Goal: Navigation & Orientation: Find specific page/section

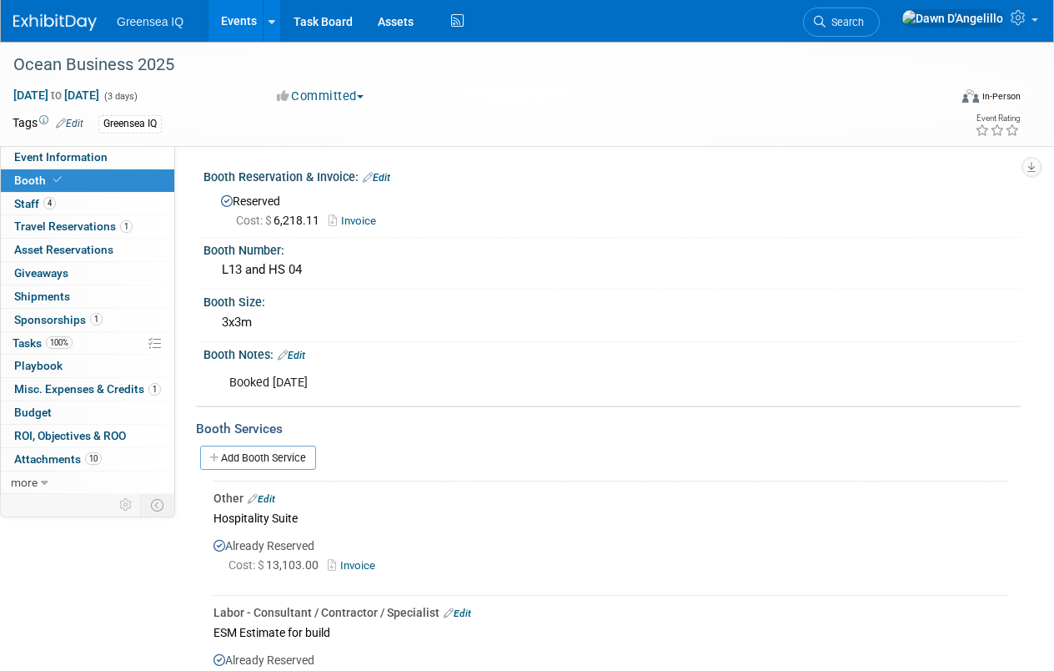
click at [244, 23] on link "Events" at bounding box center [239, 21] width 61 height 42
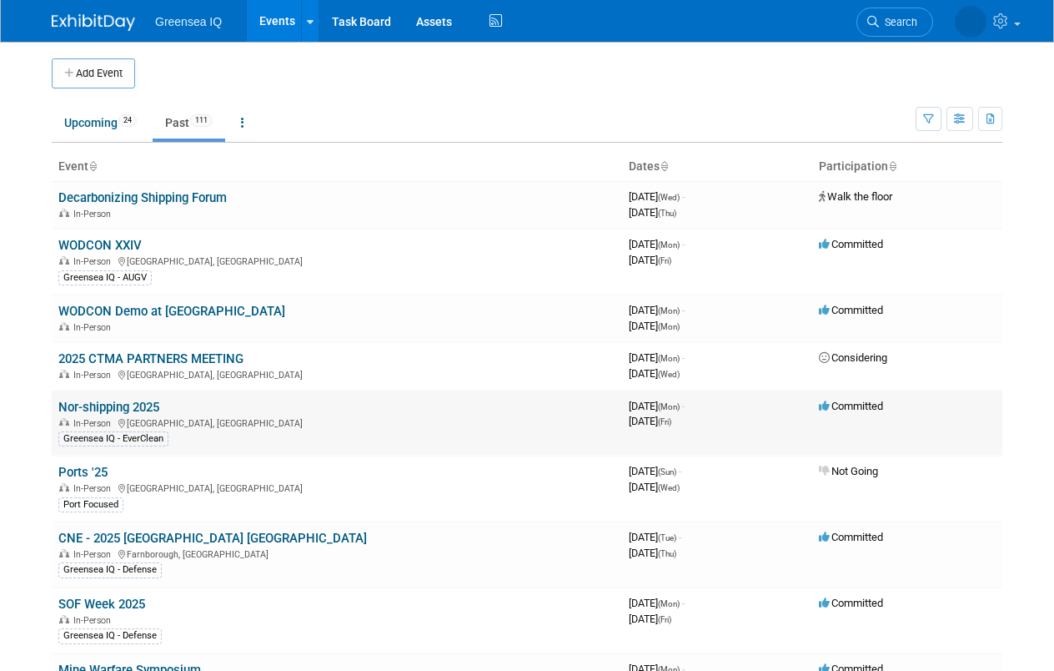
click at [118, 406] on link "Nor-shipping 2025" at bounding box center [108, 407] width 101 height 15
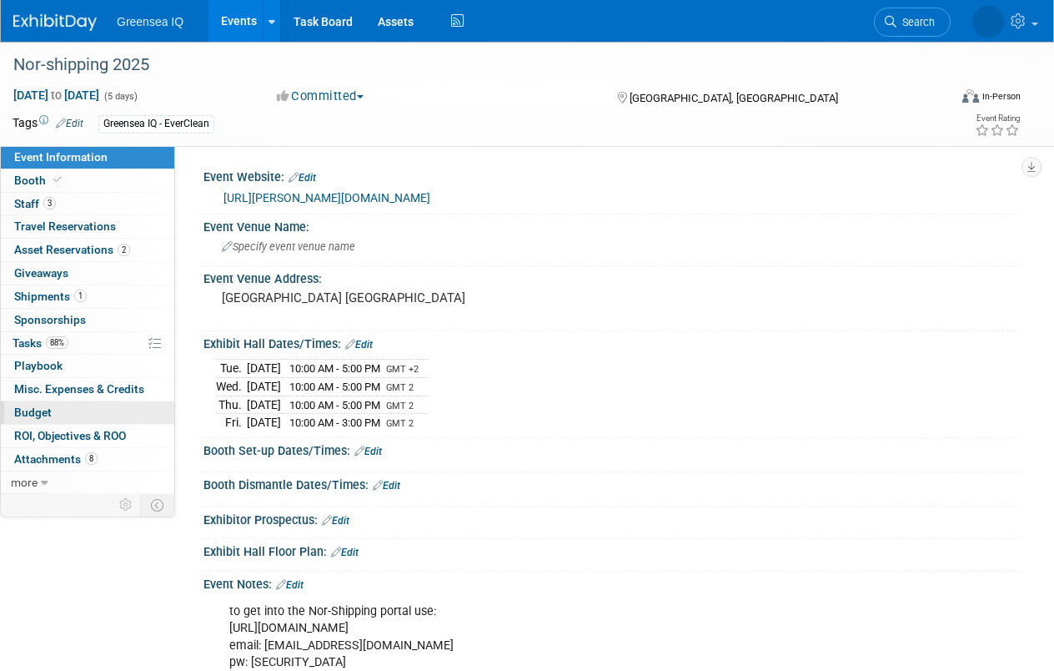
click at [29, 415] on span "Budget" at bounding box center [33, 411] width 38 height 13
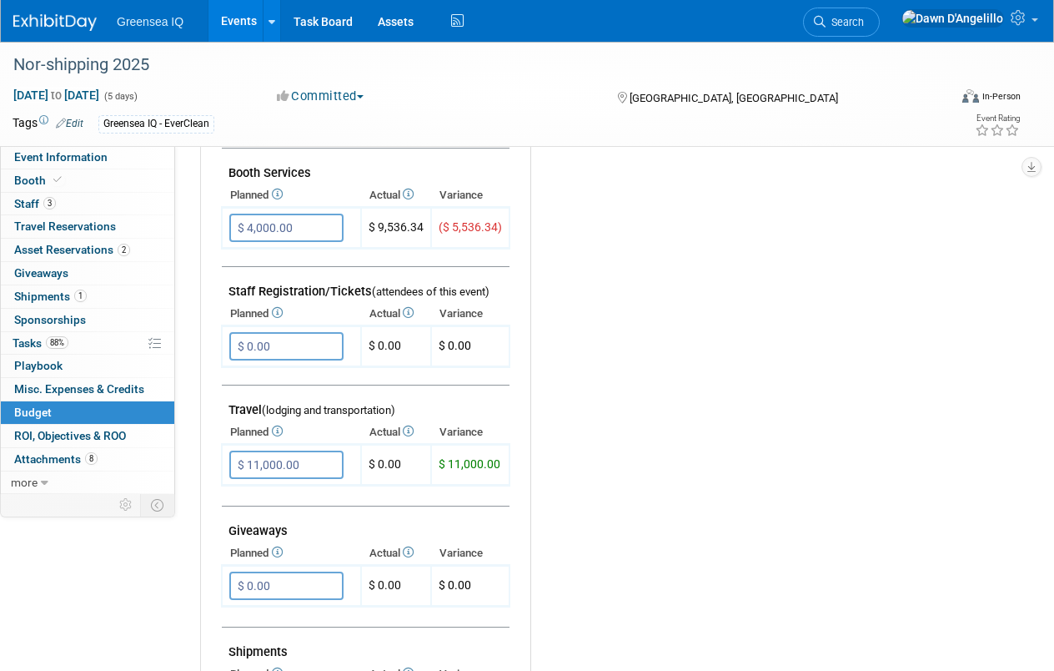
scroll to position [438, 0]
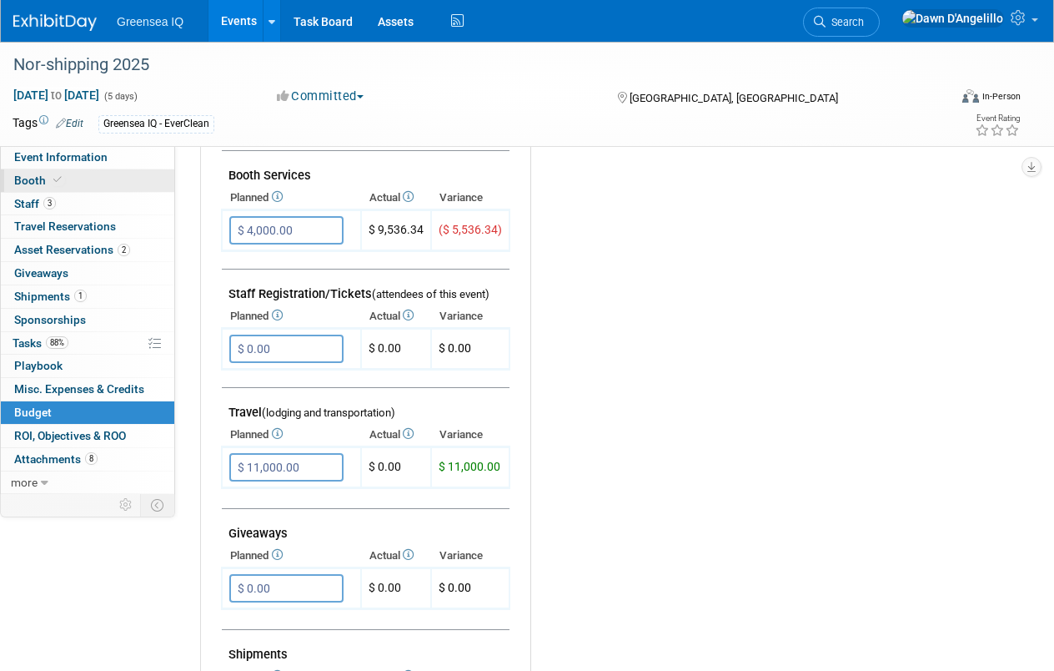
click at [28, 179] on span "Booth" at bounding box center [39, 179] width 51 height 13
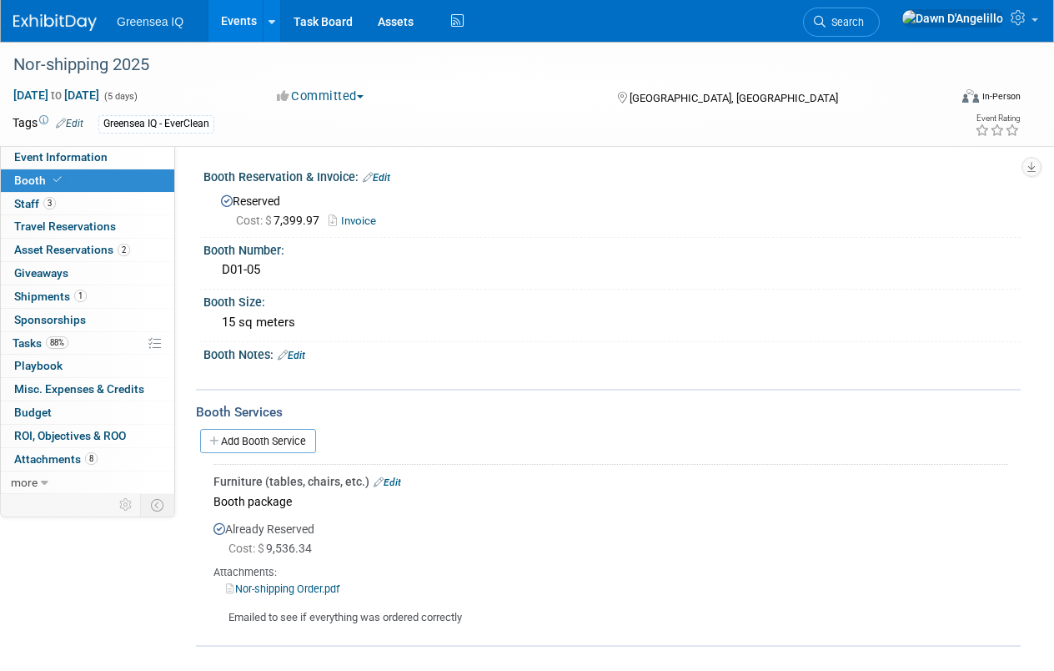
scroll to position [0, 0]
